Goal: Information Seeking & Learning: Learn about a topic

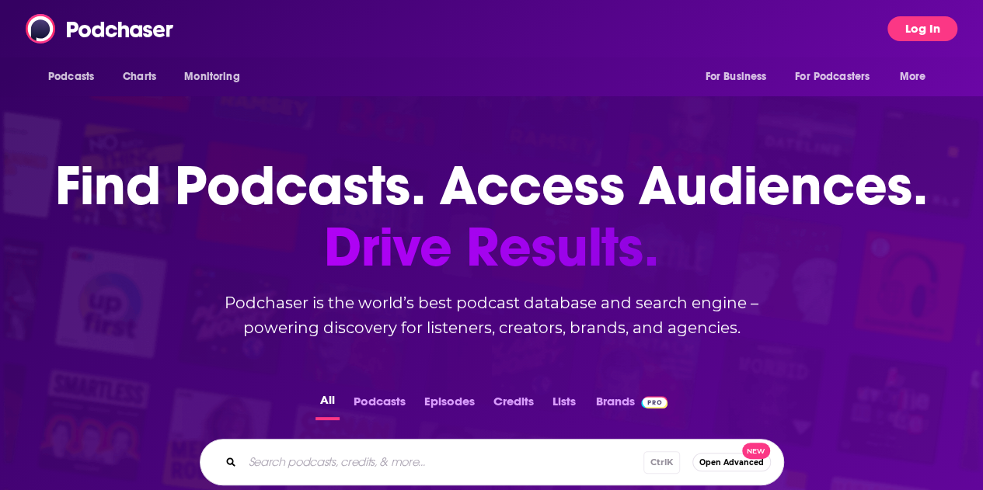
click at [917, 37] on button "Log In" at bounding box center [922, 28] width 70 height 25
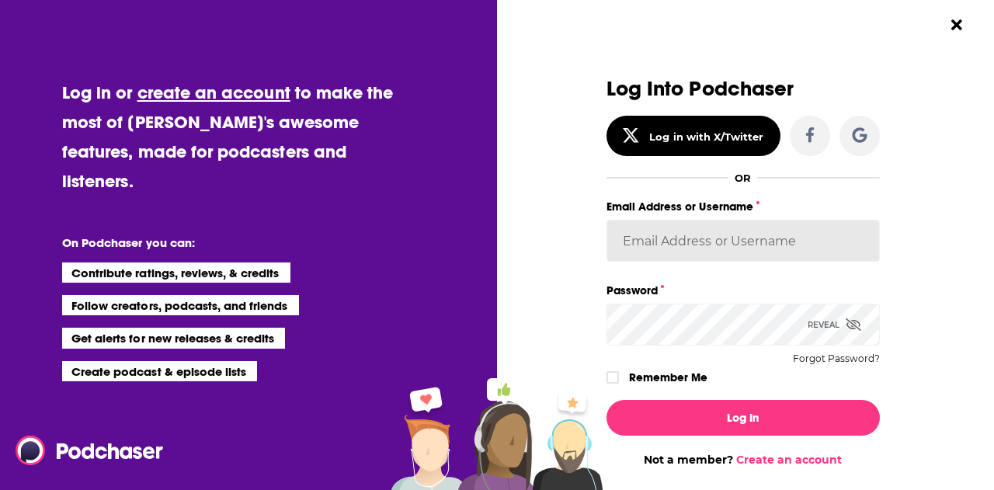
click at [667, 252] on input "Email Address or Username" at bounding box center [743, 241] width 273 height 42
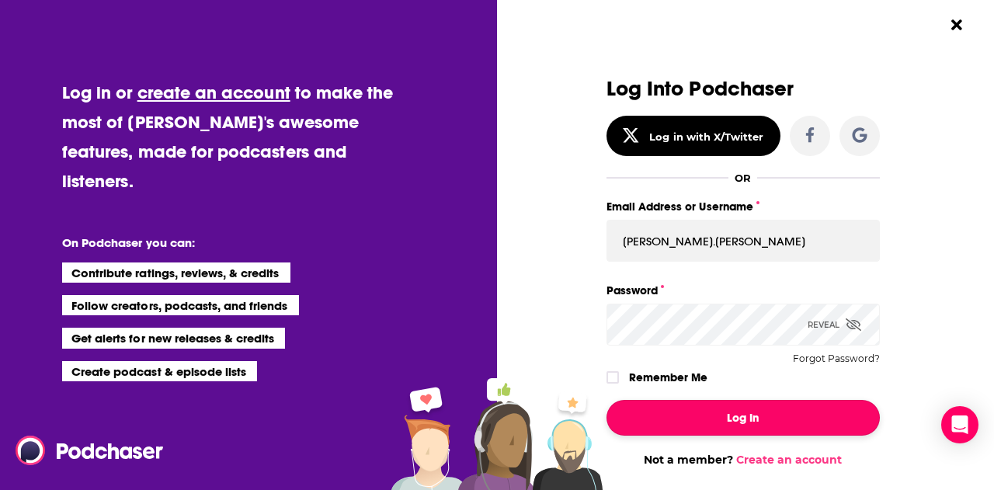
click at [722, 413] on button "Log In" at bounding box center [743, 418] width 273 height 36
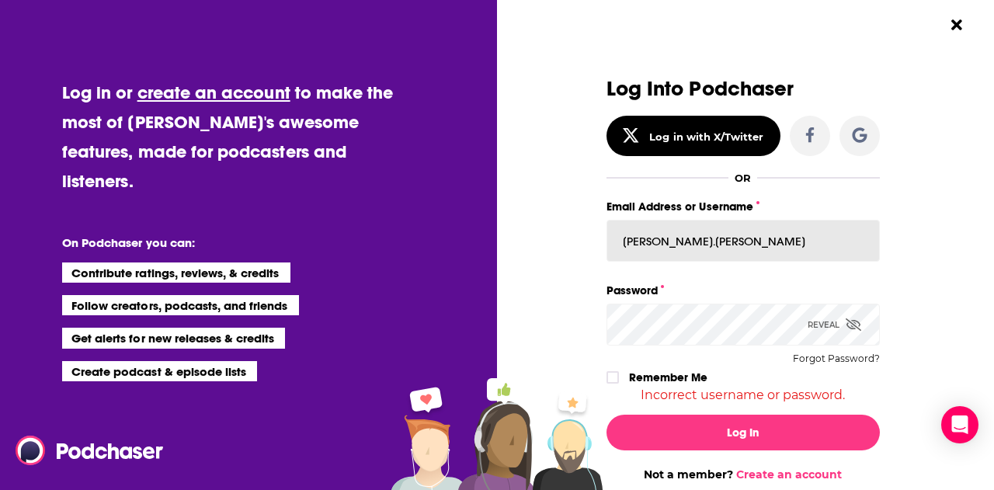
click at [740, 252] on input "[PERSON_NAME].[PERSON_NAME]" at bounding box center [743, 241] width 273 height 42
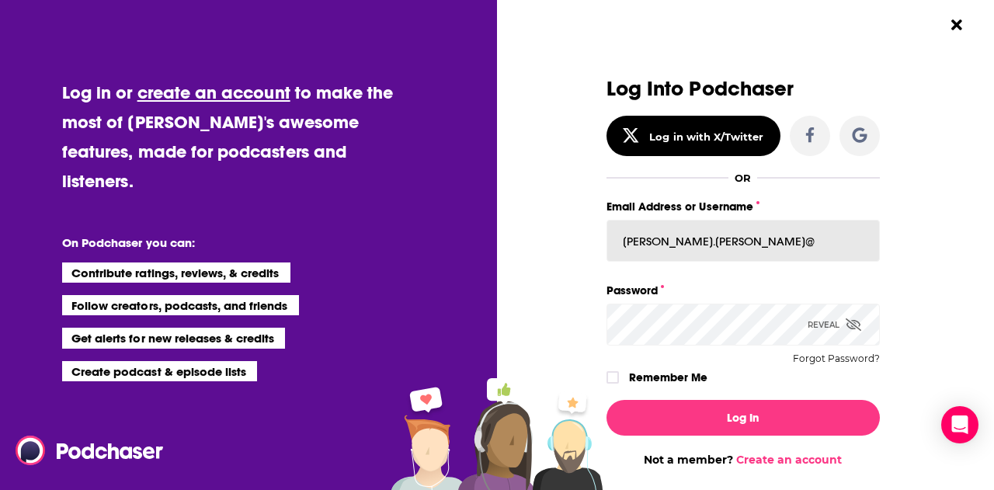
type input "[PERSON_NAME][EMAIL_ADDRESS][PERSON_NAME][DOMAIN_NAME]"
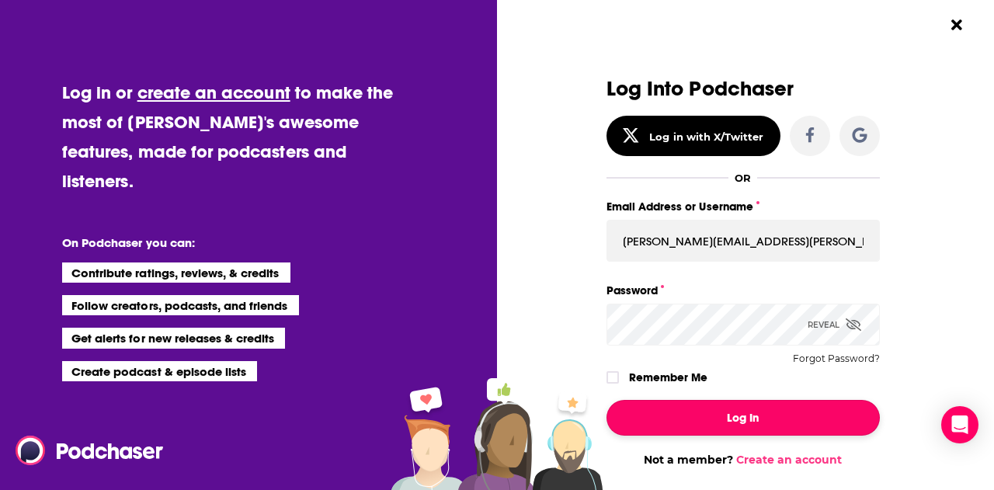
click at [745, 426] on button "Log In" at bounding box center [743, 418] width 273 height 36
click at [705, 430] on button "Log In" at bounding box center [743, 418] width 273 height 36
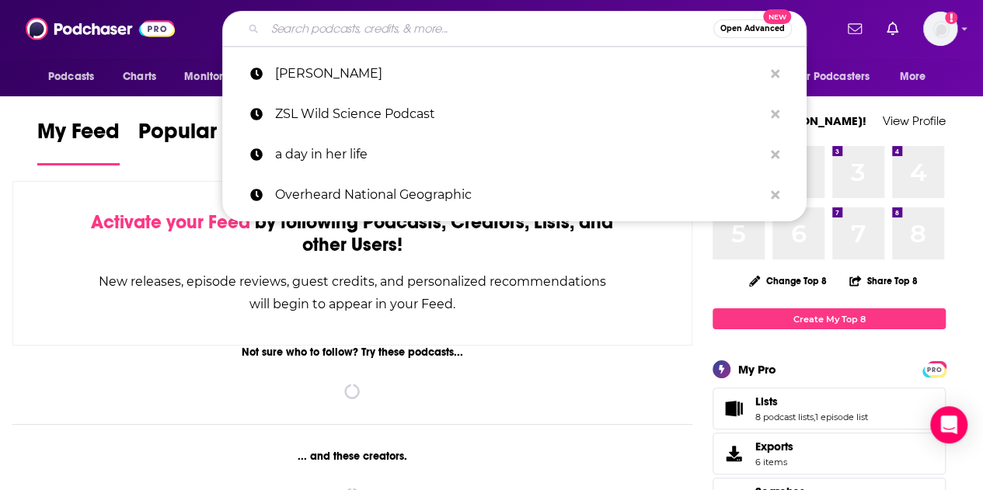
click at [296, 29] on input "Search podcasts, credits, & more..." at bounding box center [489, 28] width 448 height 25
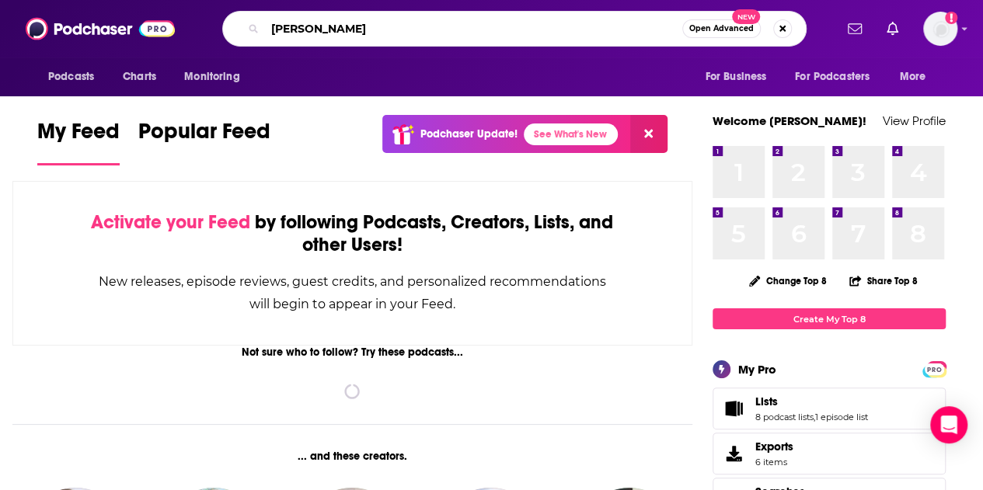
type input "[PERSON_NAME]"
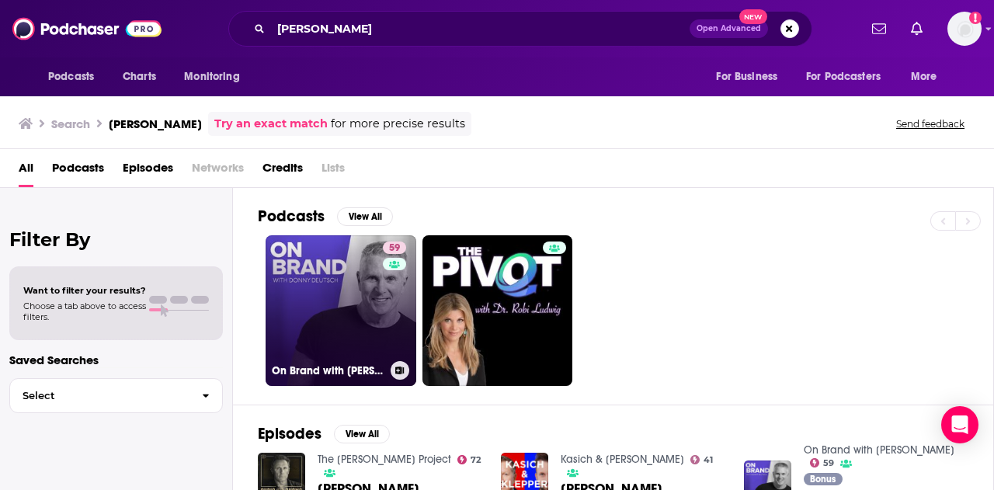
click at [371, 322] on link "59 On Brand with [PERSON_NAME]" at bounding box center [341, 310] width 151 height 151
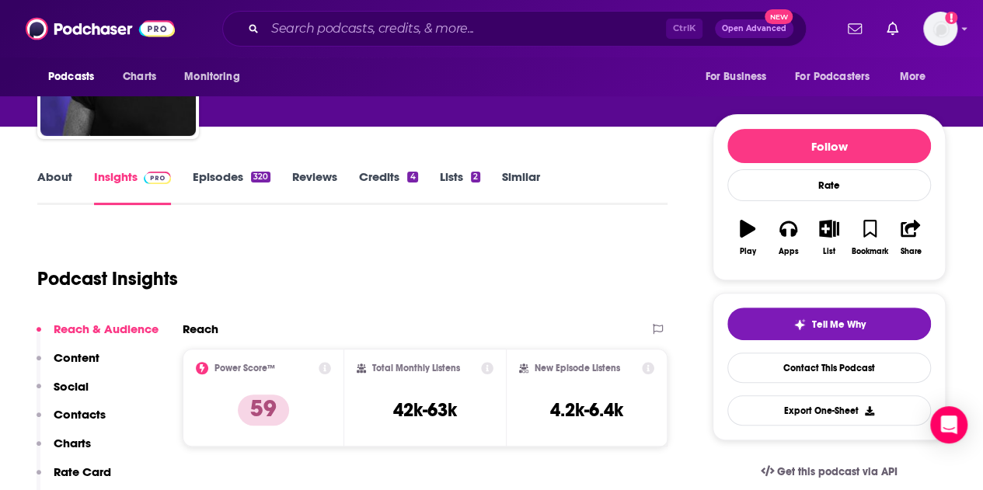
scroll to position [78, 0]
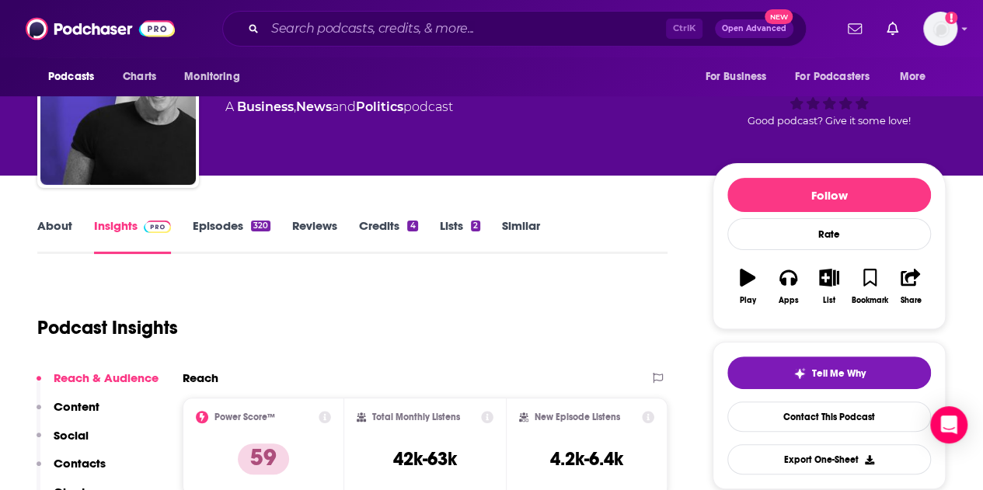
click at [207, 228] on link "Episodes 320" at bounding box center [232, 236] width 78 height 36
